Goal: Information Seeking & Learning: Learn about a topic

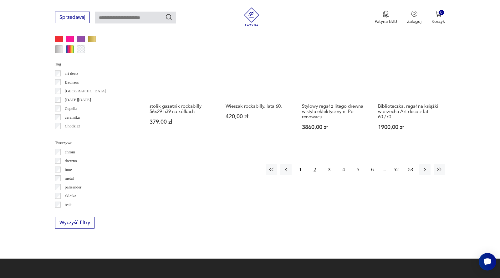
scroll to position [625, 0]
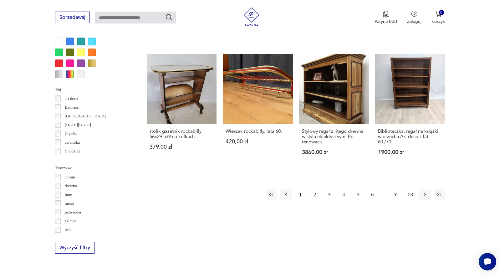
click at [302, 189] on button "1" at bounding box center [300, 194] width 11 height 11
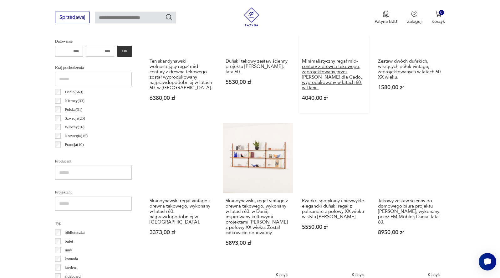
scroll to position [323, 0]
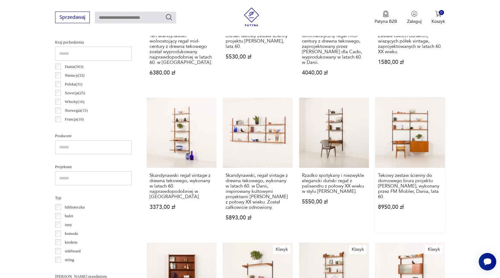
click at [418, 143] on link "Tekowy zestaw ścienny do domowego biura projektu Kaia Kristiansena, wykonany pr…" at bounding box center [410, 165] width 70 height 135
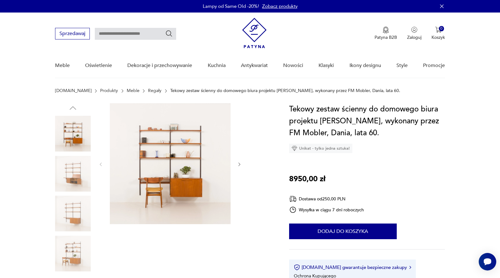
click at [241, 164] on icon "button" at bounding box center [239, 164] width 5 height 5
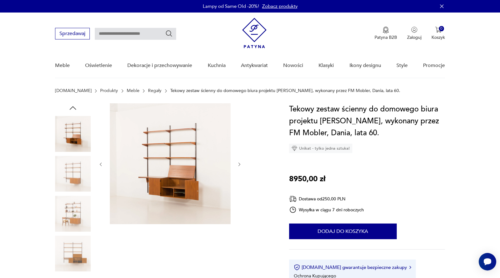
click at [240, 164] on icon "button" at bounding box center [239, 164] width 5 height 5
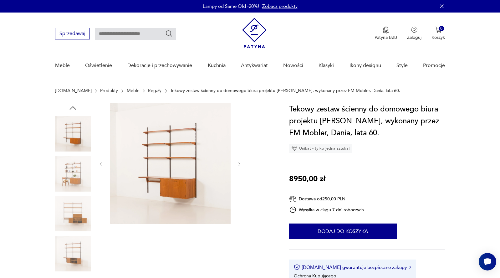
click at [239, 165] on icon "button" at bounding box center [239, 164] width 2 height 4
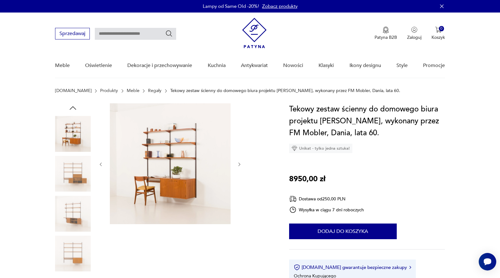
click at [239, 165] on icon "button" at bounding box center [239, 164] width 2 height 4
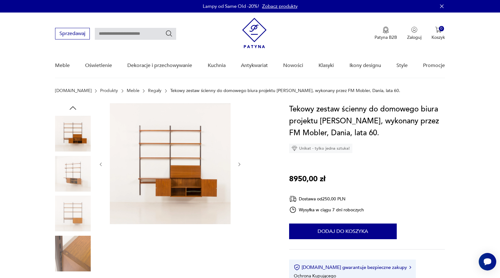
click at [239, 165] on icon "button" at bounding box center [239, 164] width 2 height 4
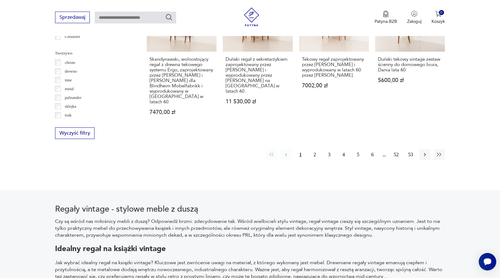
scroll to position [744, 0]
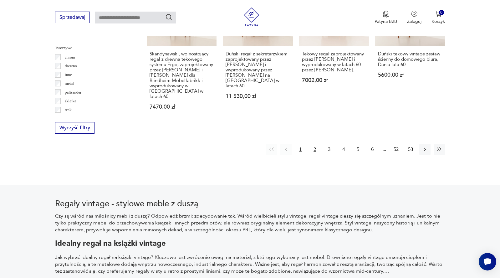
click at [317, 144] on button "2" at bounding box center [314, 149] width 11 height 11
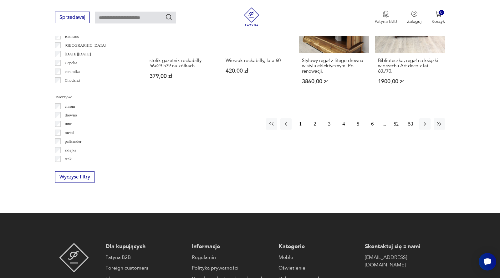
scroll to position [669, 0]
